Goal: Task Accomplishment & Management: Manage account settings

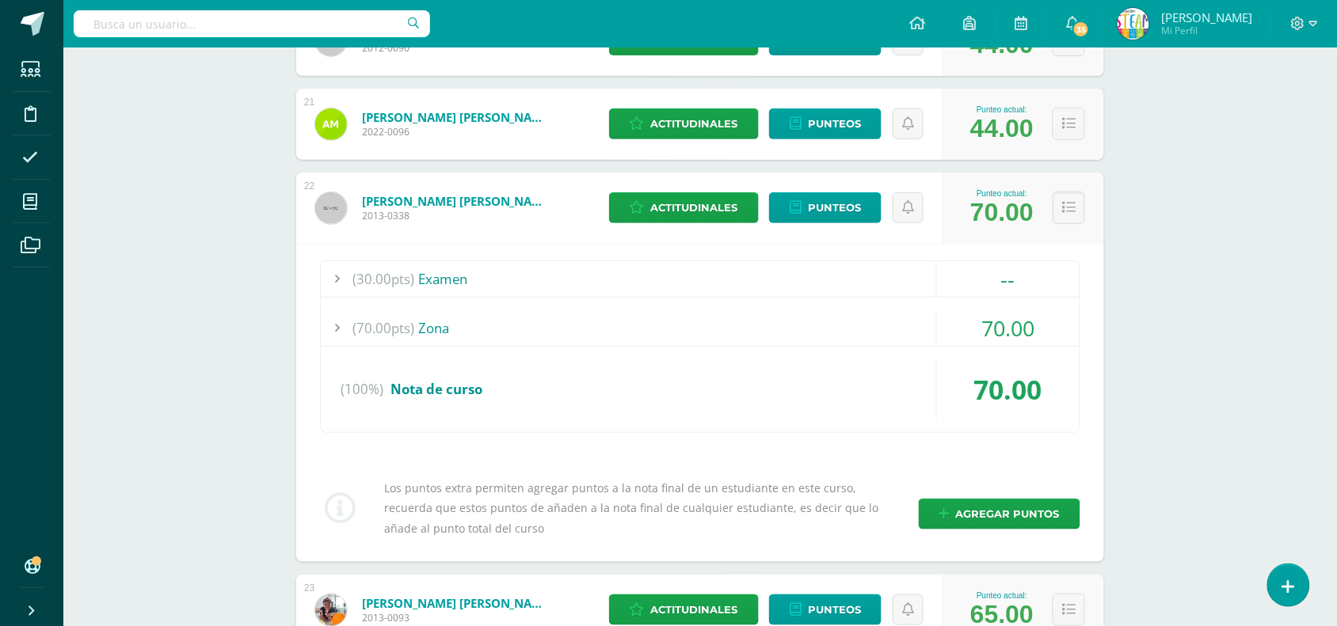
click at [1304, 17] on icon at bounding box center [1298, 24] width 14 height 14
click at [1262, 82] on span "Configuración" at bounding box center [1265, 85] width 74 height 15
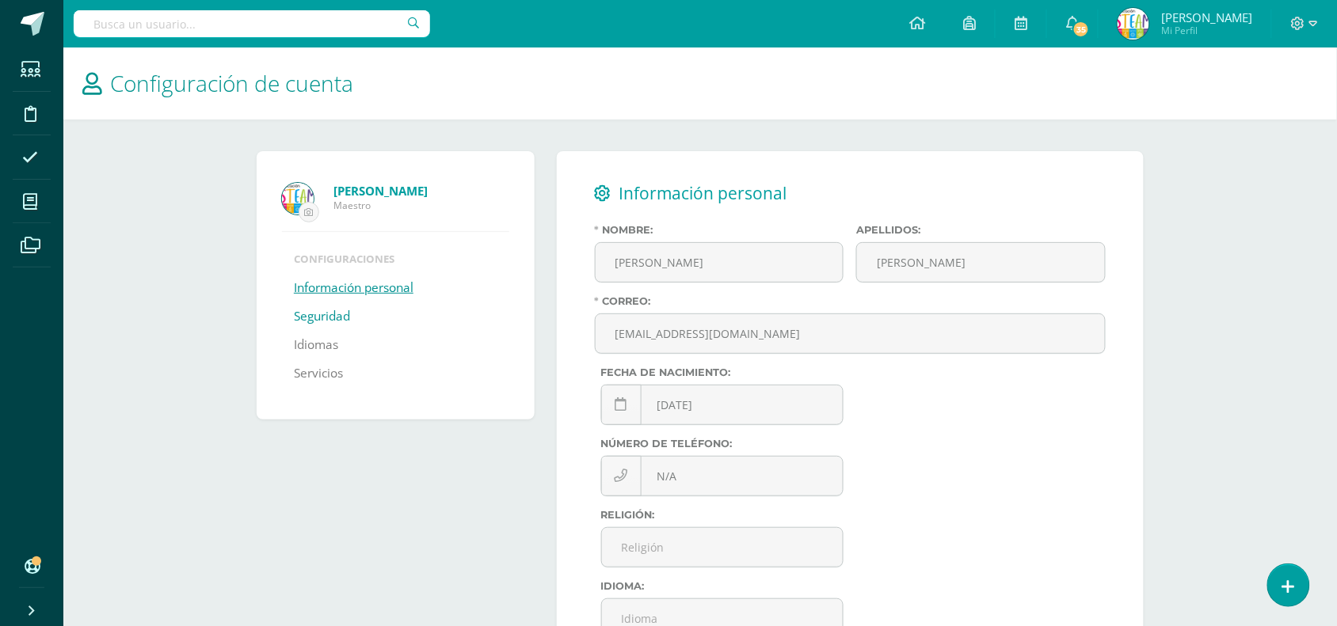
click at [314, 315] on link "Seguridad" at bounding box center [322, 317] width 56 height 29
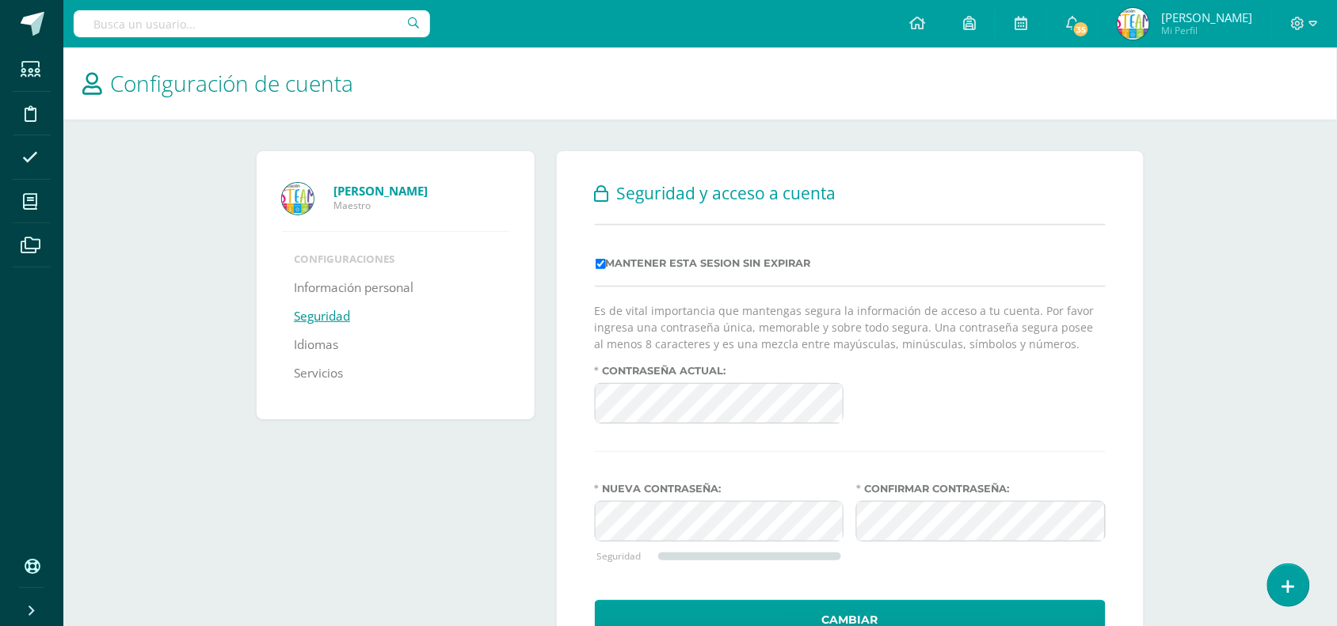
click at [600, 462] on form "Es de vital importancia que mantengas segura la información de acceso a tu cuen…" at bounding box center [850, 472] width 511 height 338
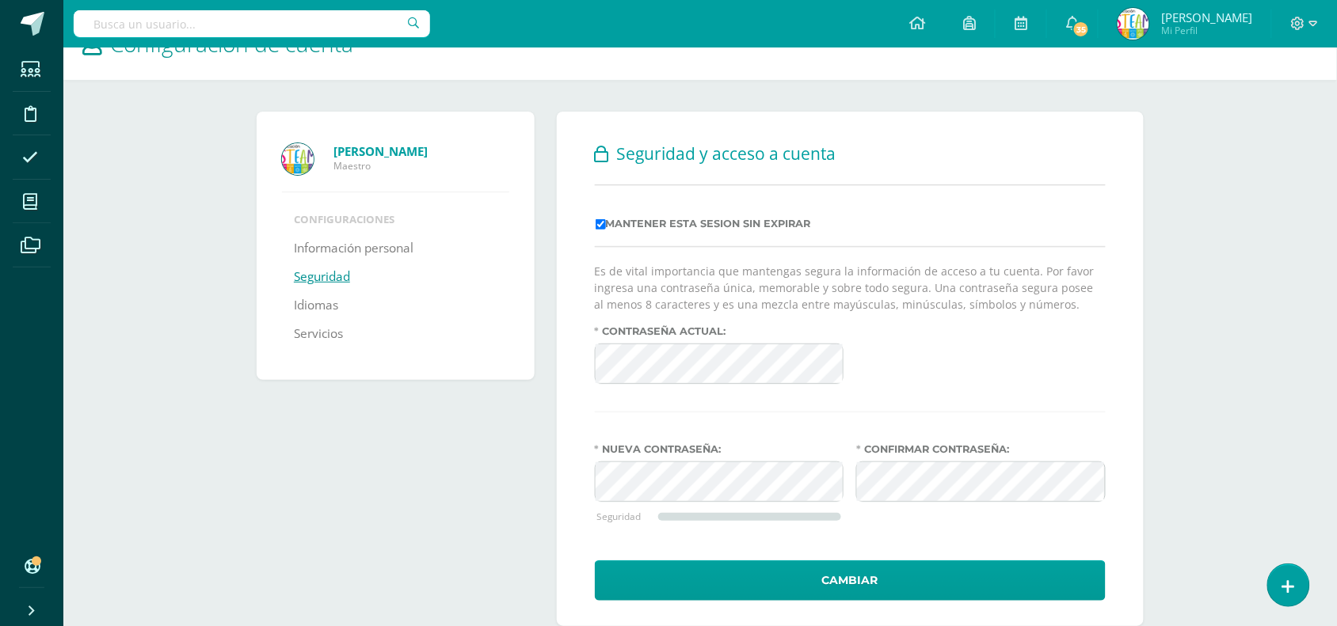
scroll to position [76, 0]
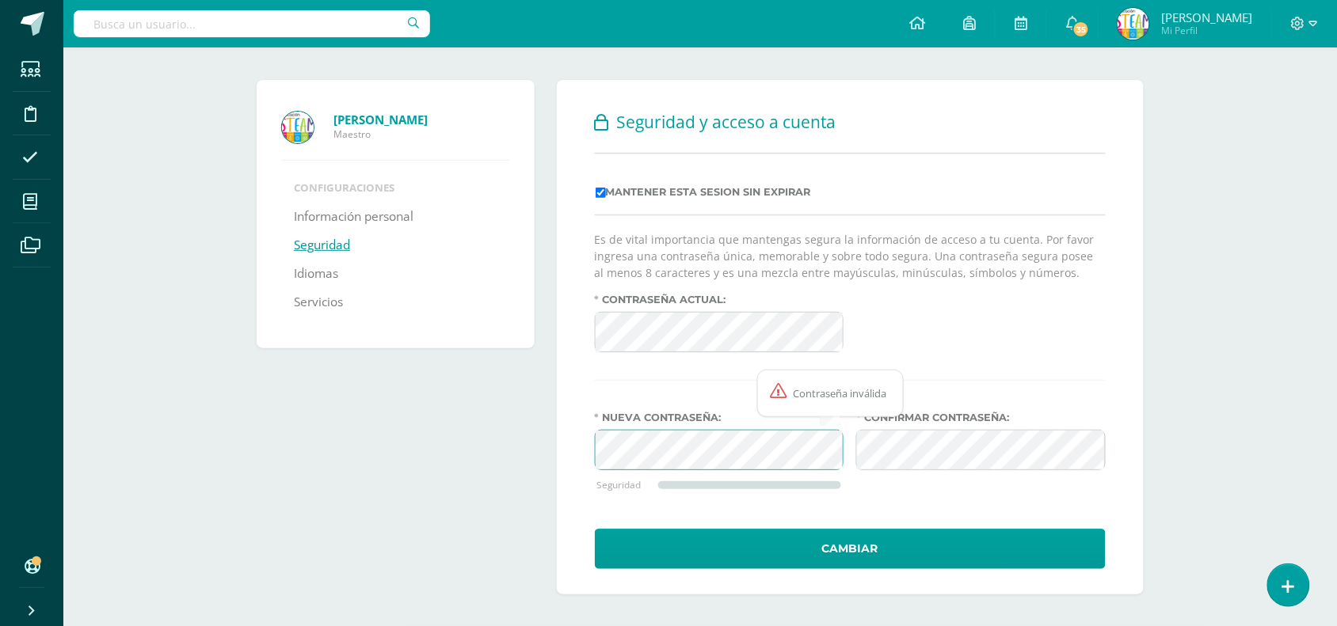
click at [615, 400] on form "Es de vital importancia que mantengas segura la información de acceso a tu cuen…" at bounding box center [850, 400] width 511 height 338
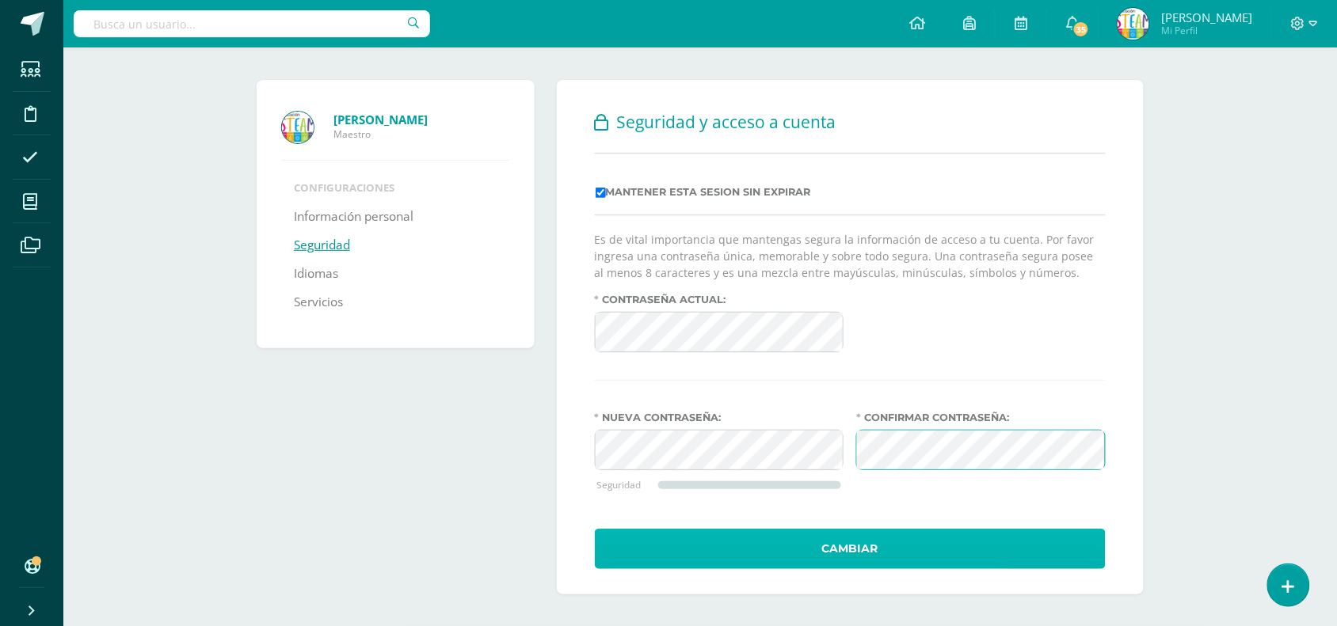
click at [882, 549] on button "Cambiar" at bounding box center [850, 549] width 511 height 40
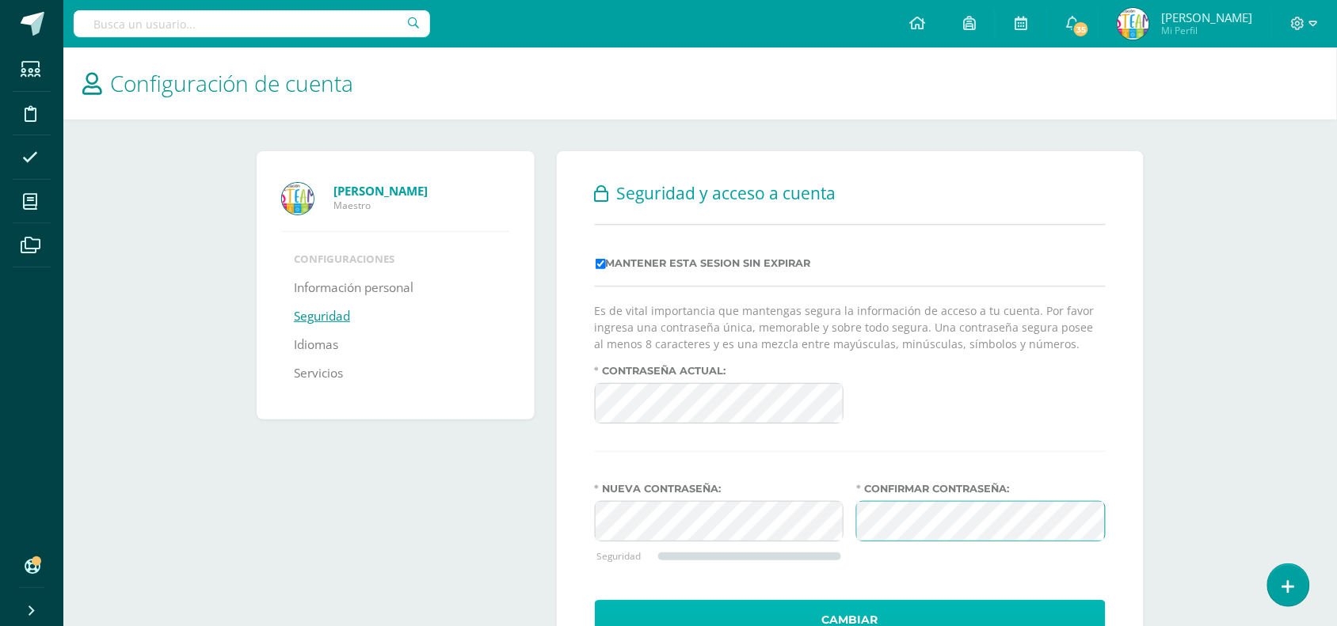
click at [867, 623] on button "Cambiar" at bounding box center [850, 620] width 511 height 40
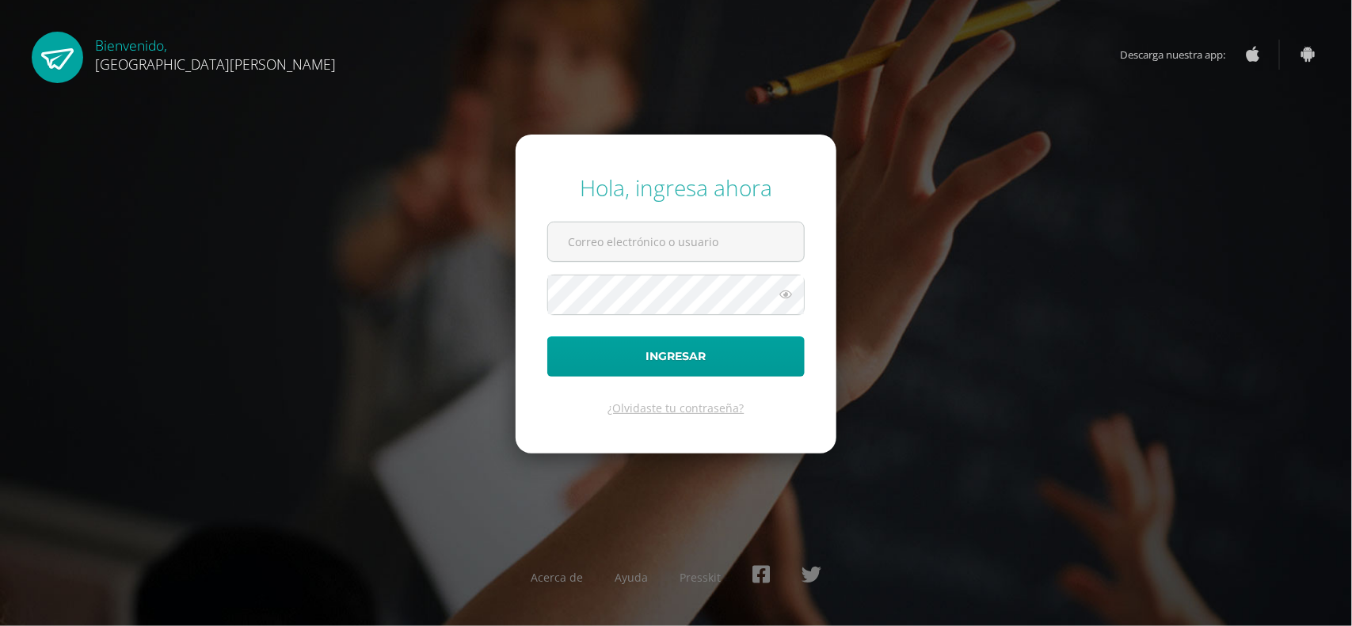
type input "jzamudio@bilinguesanjuan.edu.gt"
click at [786, 291] on icon at bounding box center [785, 294] width 21 height 19
click at [547, 337] on button "Ingresar" at bounding box center [675, 357] width 257 height 40
